Goal: Information Seeking & Learning: Learn about a topic

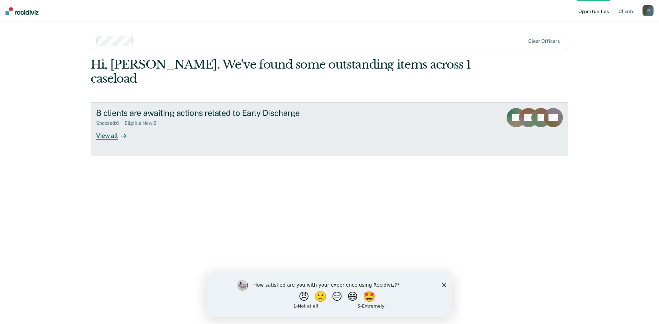
click at [108, 126] on div "View all" at bounding box center [115, 132] width 38 height 13
